Goal: Task Accomplishment & Management: Use online tool/utility

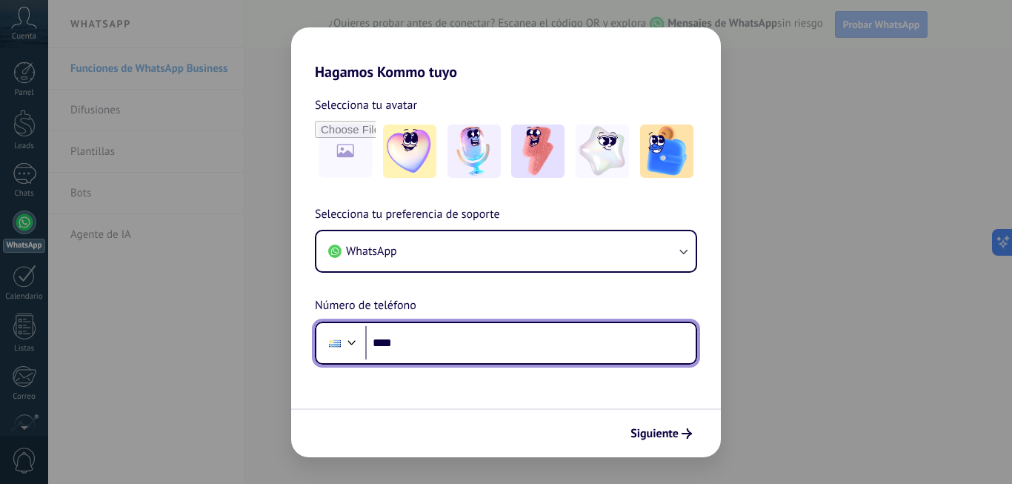
click at [669, 336] on input "****" at bounding box center [530, 343] width 330 height 34
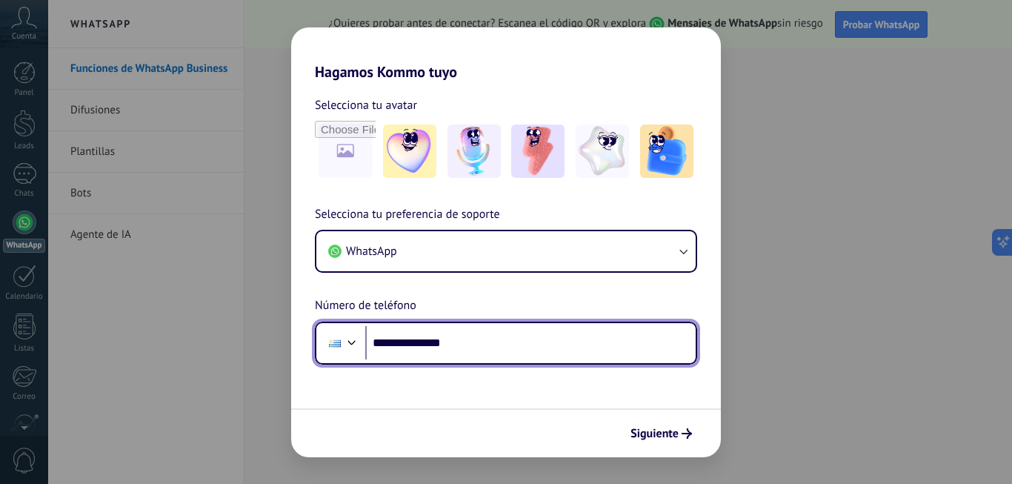
type input "**********"
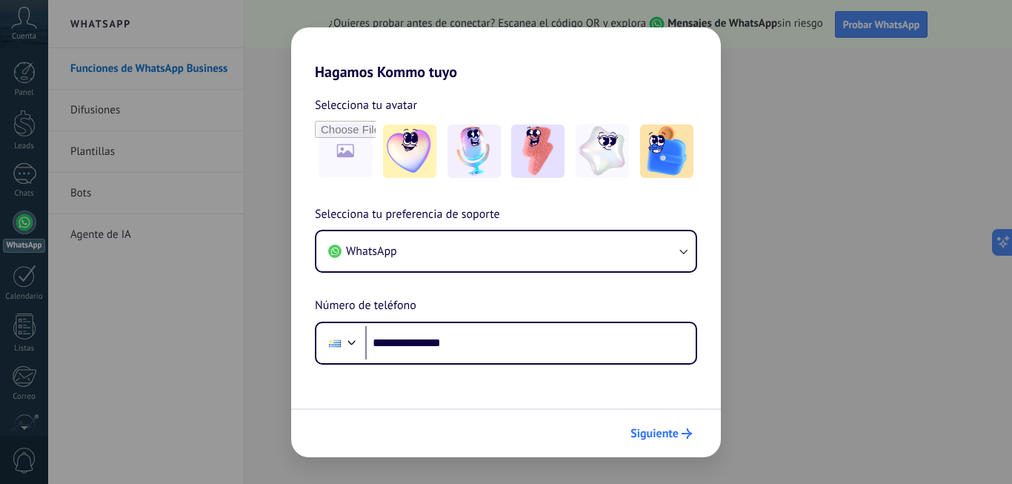
click at [667, 439] on span "Siguiente" at bounding box center [654, 433] width 48 height 10
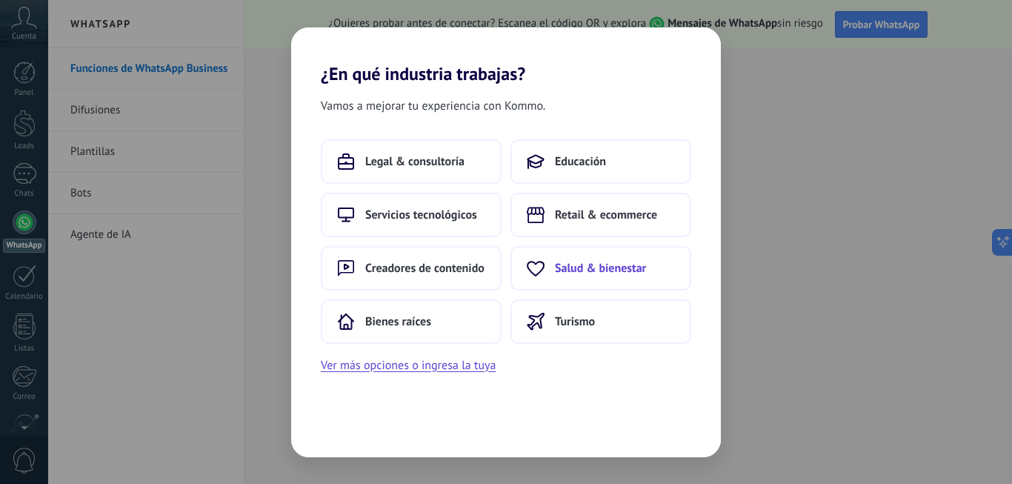
click at [564, 259] on button "Salud & bienestar" at bounding box center [600, 268] width 181 height 44
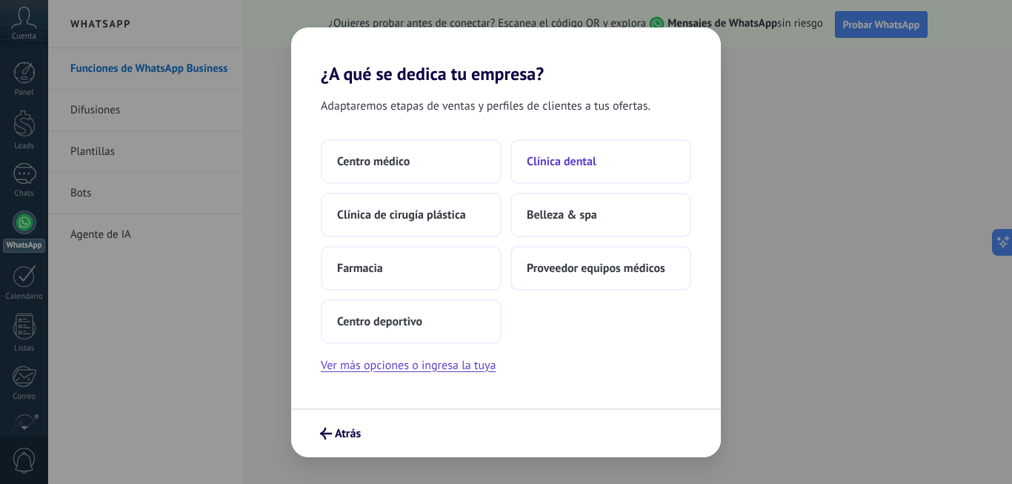
click at [564, 159] on span "Clínica dental" at bounding box center [562, 161] width 70 height 15
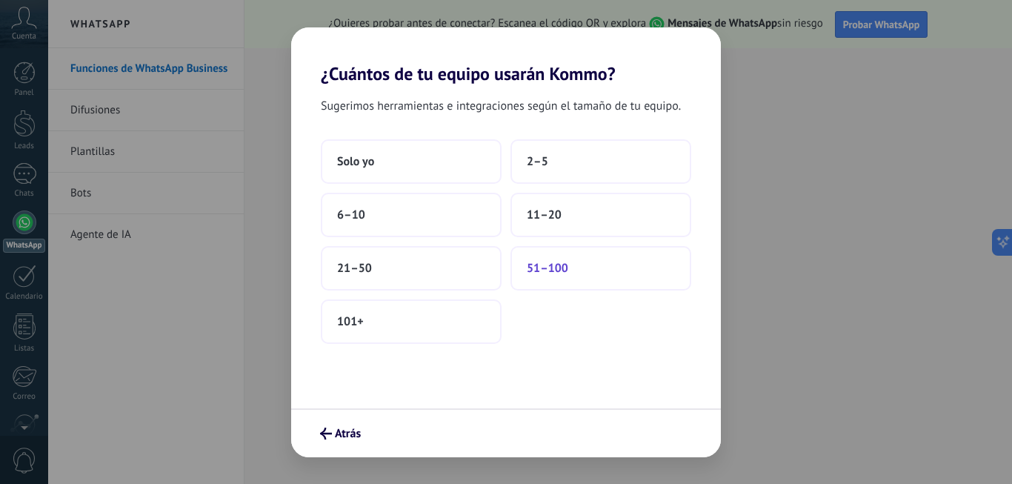
click at [564, 280] on button "51–100" at bounding box center [600, 268] width 181 height 44
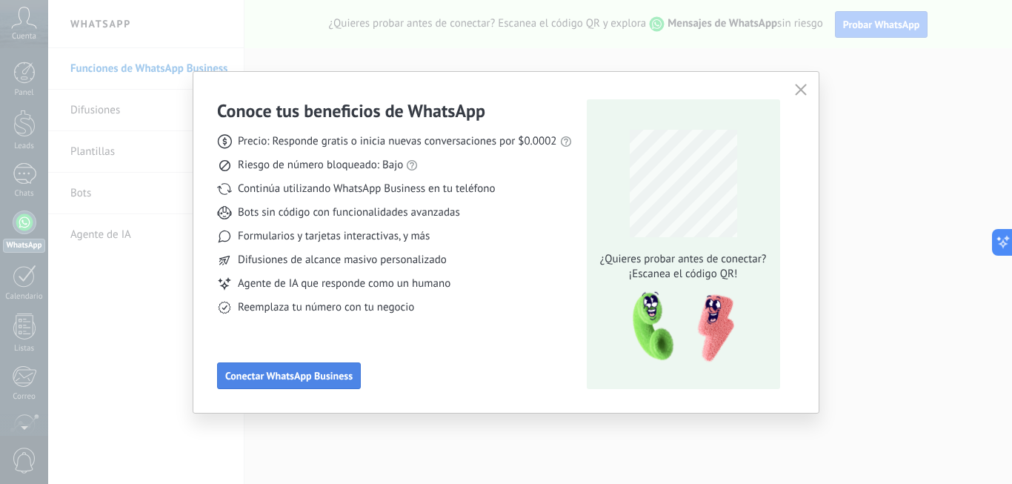
click at [315, 364] on button "Conectar WhatsApp Business" at bounding box center [289, 375] width 144 height 27
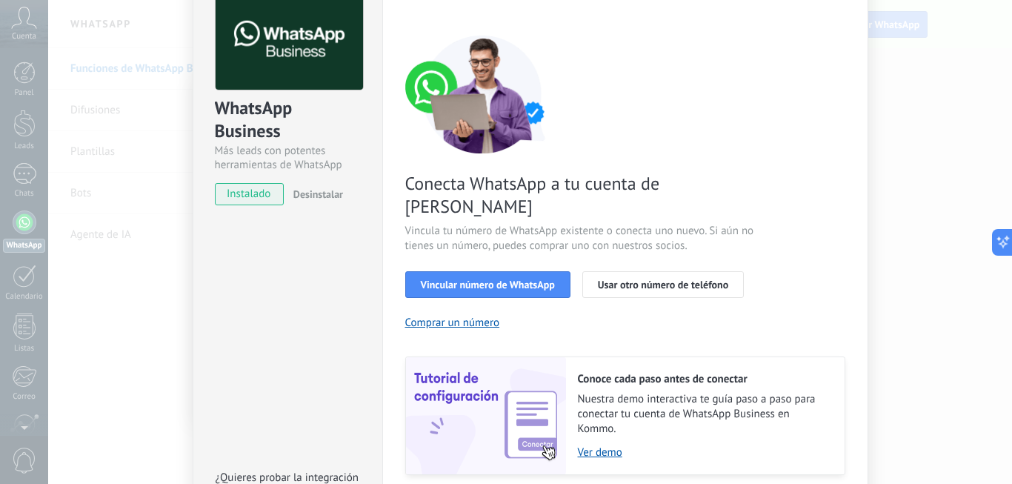
scroll to position [169, 0]
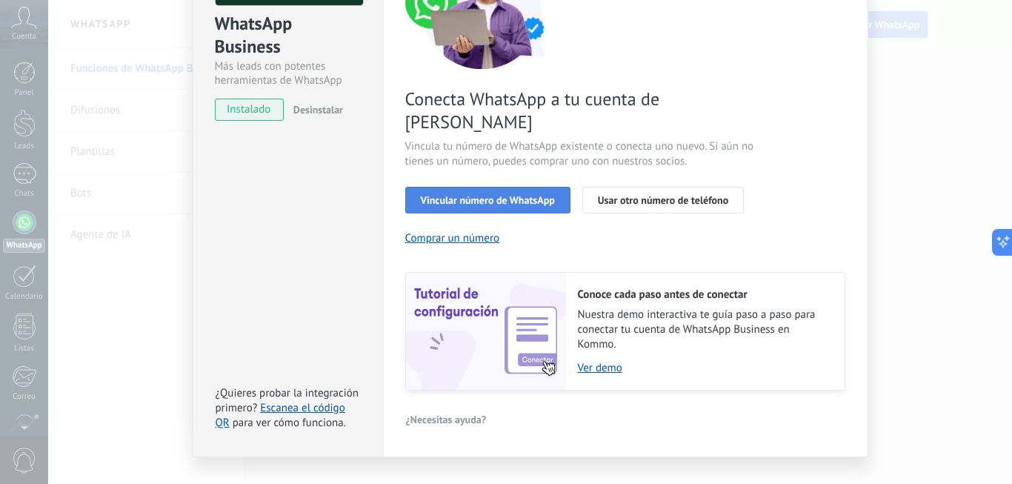
click at [484, 195] on span "Vincular número de WhatsApp" at bounding box center [488, 200] width 134 height 10
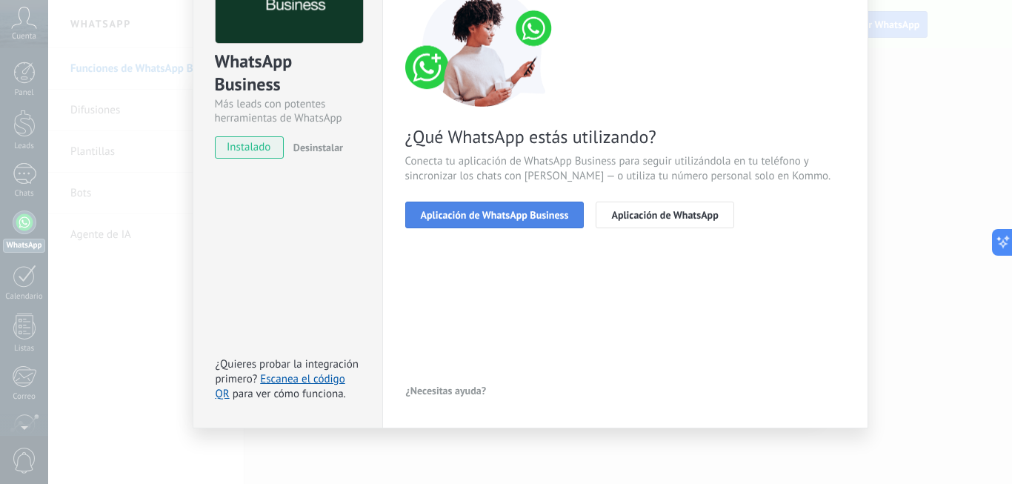
click at [509, 210] on span "Aplicación de WhatsApp Business" at bounding box center [495, 215] width 148 height 10
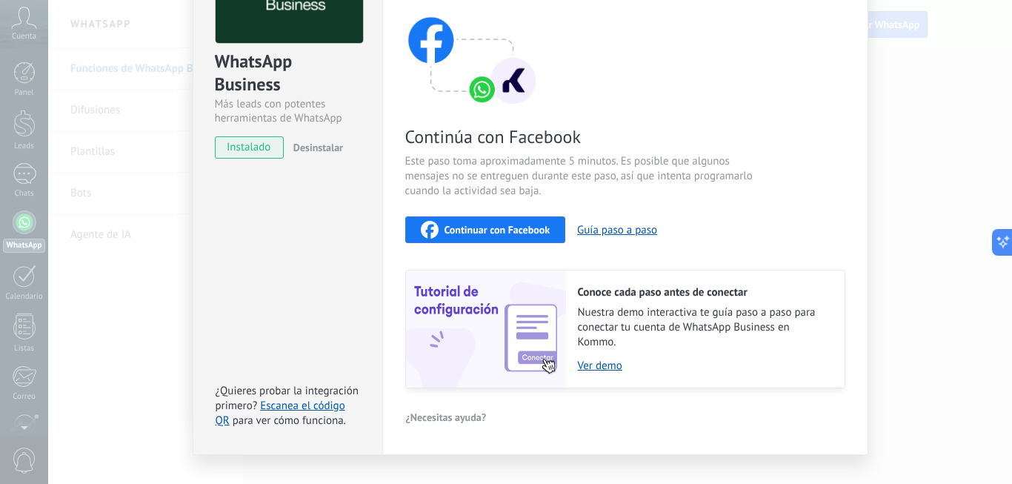
click at [509, 226] on span "Continuar con Facebook" at bounding box center [497, 229] width 106 height 10
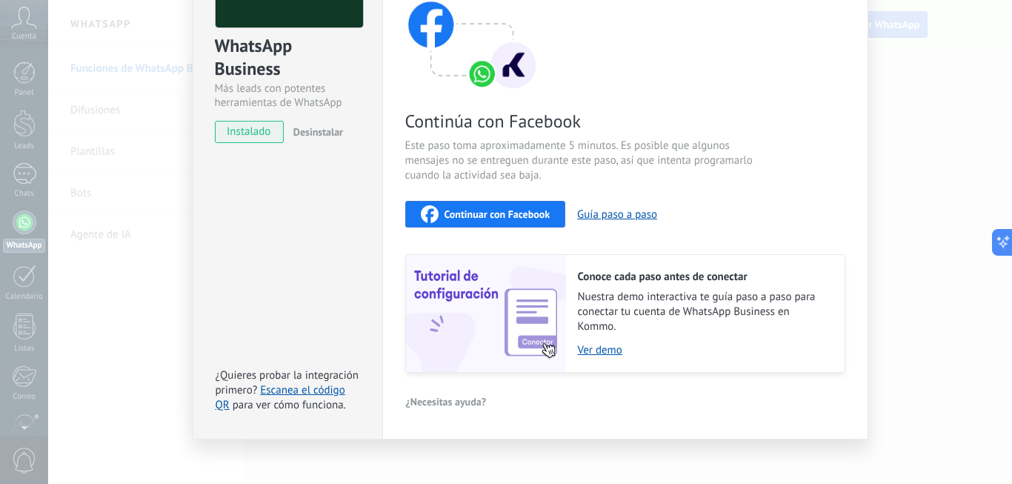
scroll to position [157, 0]
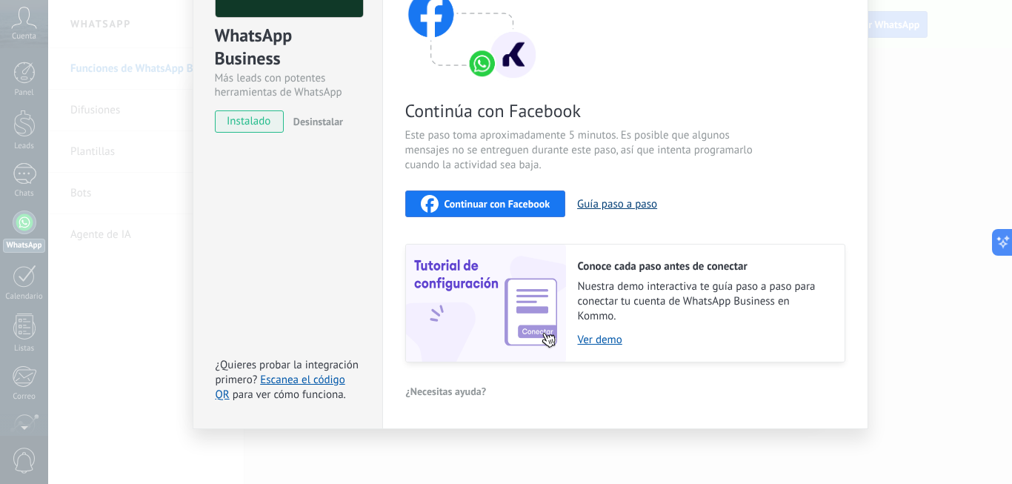
click at [612, 207] on button "Guía paso a paso" at bounding box center [617, 204] width 80 height 14
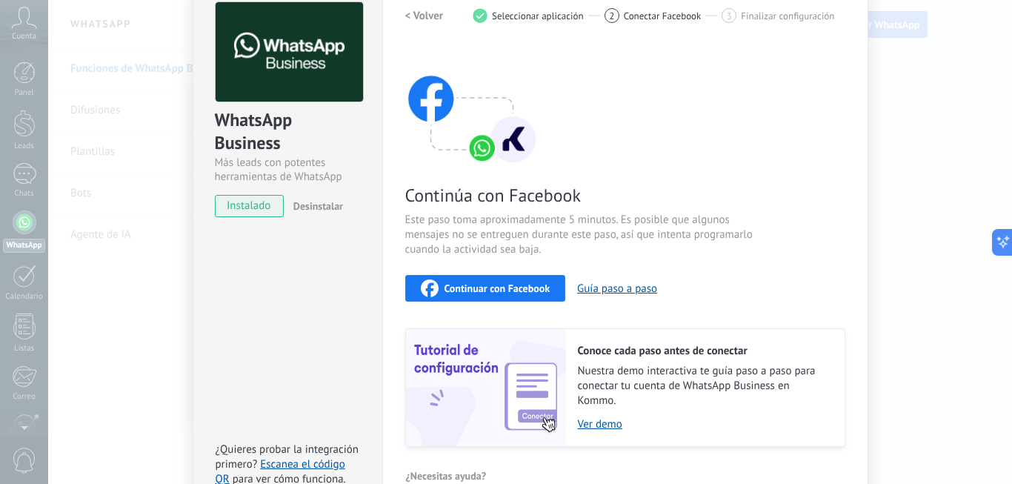
click at [296, 197] on button "Desinstalar" at bounding box center [315, 206] width 56 height 22
click at [256, 200] on span "instalado" at bounding box center [249, 206] width 67 height 22
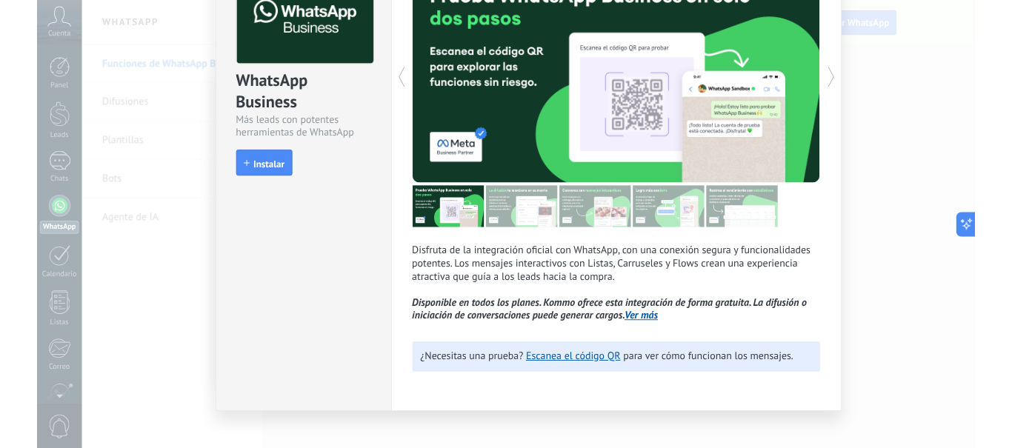
scroll to position [121, 0]
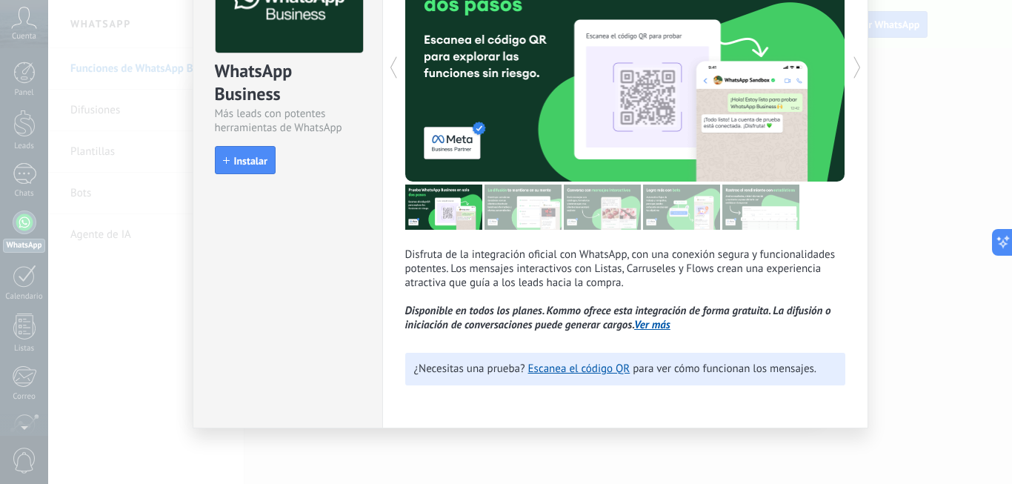
click at [534, 353] on div "¿Necesitas una prueba? Escanea el código QR para ver cómo funcionan los mensaje…" at bounding box center [625, 369] width 440 height 33
click at [537, 365] on link "Escanea el código QR" at bounding box center [579, 368] width 102 height 14
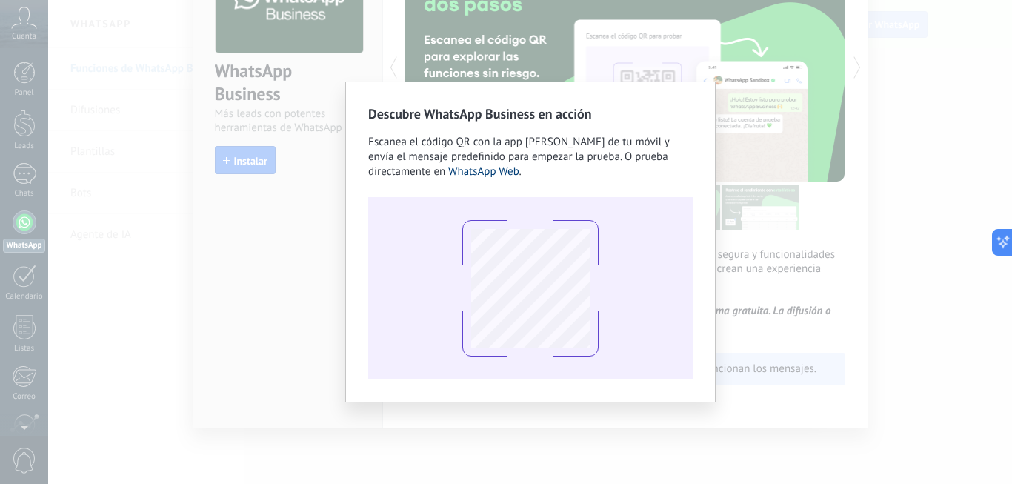
click at [512, 168] on link "WhatsApp Web" at bounding box center [483, 171] width 71 height 14
